Goal: Information Seeking & Learning: Learn about a topic

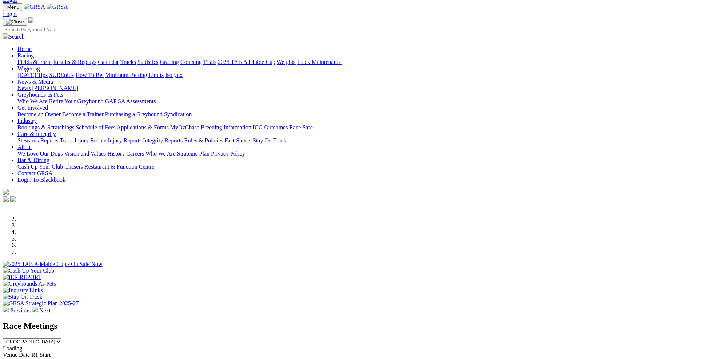
scroll to position [56, 0]
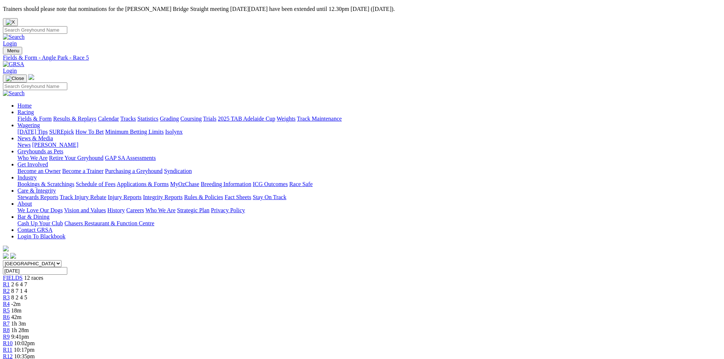
click at [291, 301] on div "R4 -2m" at bounding box center [362, 304] width 718 height 7
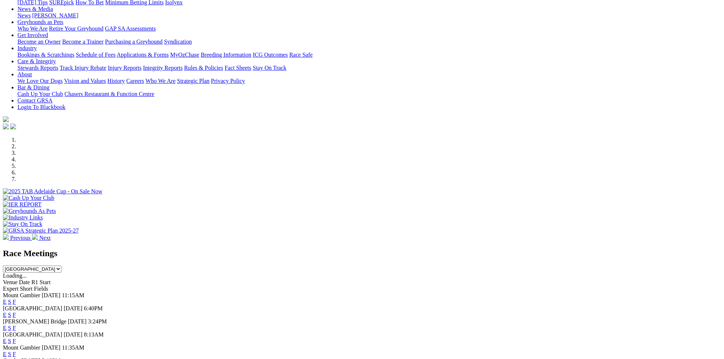
scroll to position [123, 0]
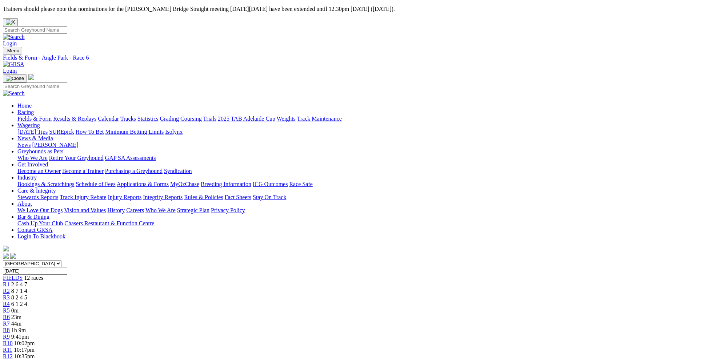
click at [336, 308] on div "R5 0m" at bounding box center [362, 311] width 718 height 7
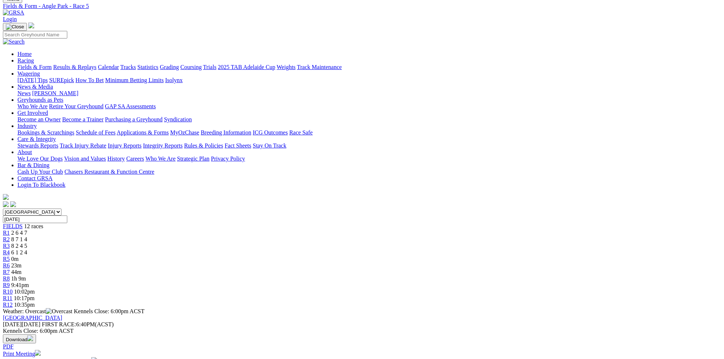
scroll to position [53, 0]
